Goal: Navigation & Orientation: Find specific page/section

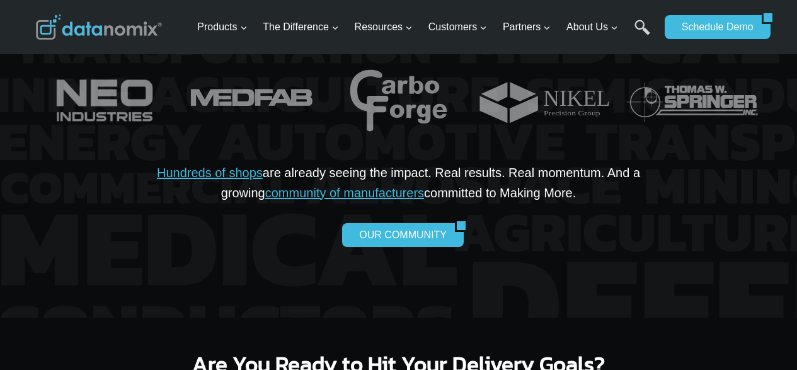
scroll to position [2017, 0]
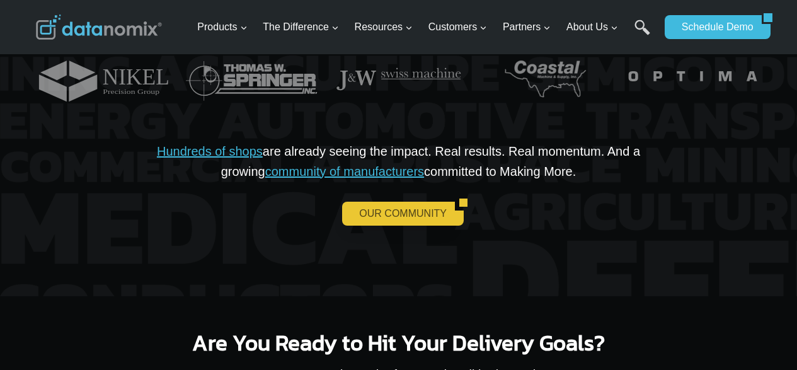
click at [410, 226] on link "OUR COMMUNITY" at bounding box center [398, 214] width 113 height 24
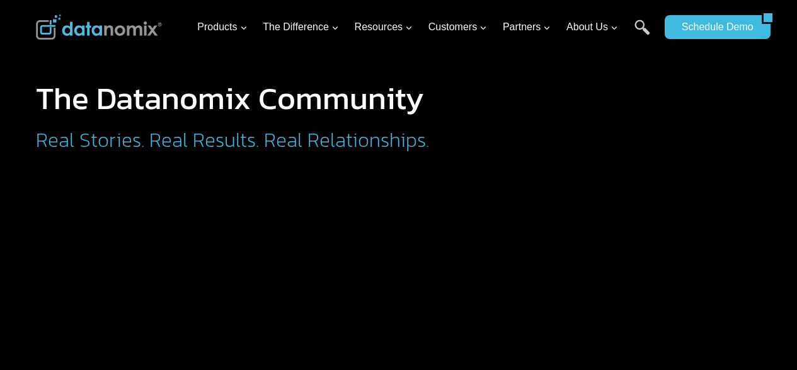
click at [177, 40] on div at bounding box center [114, 27] width 157 height 54
click at [542, 127] on div "The Datanomix Community Real Stories. Real Results. Real Relationships." at bounding box center [399, 87] width 757 height 175
